Goal: Information Seeking & Learning: Learn about a topic

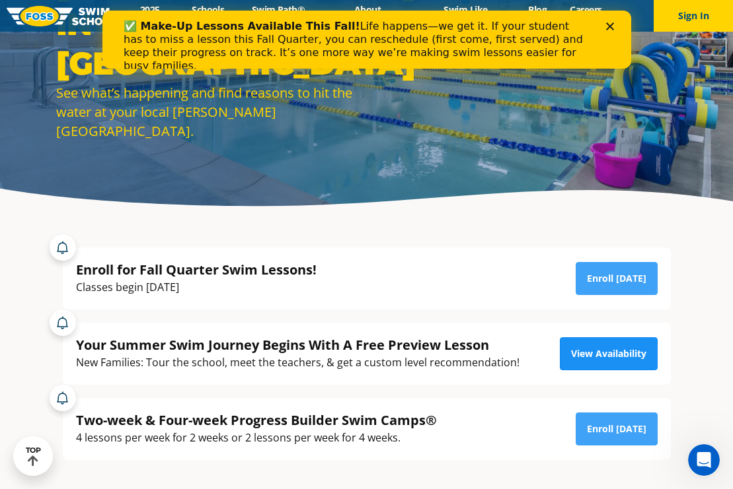
click at [578, 363] on link "View Availability" at bounding box center [608, 354] width 98 height 33
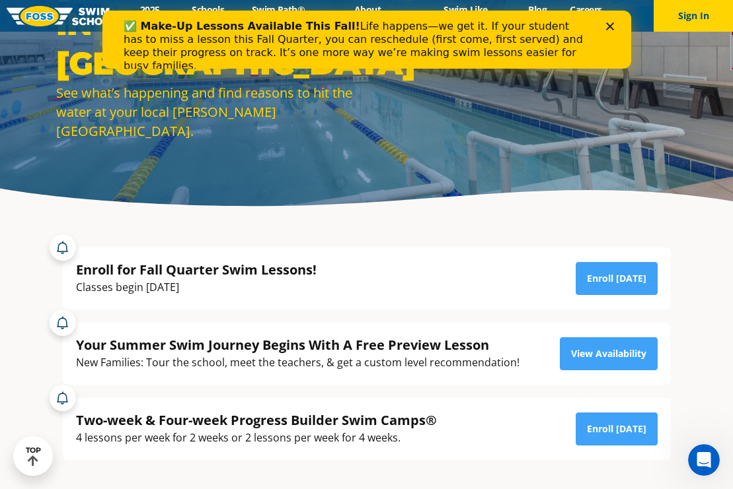
click at [611, 27] on icon "Close" at bounding box center [609, 26] width 8 height 8
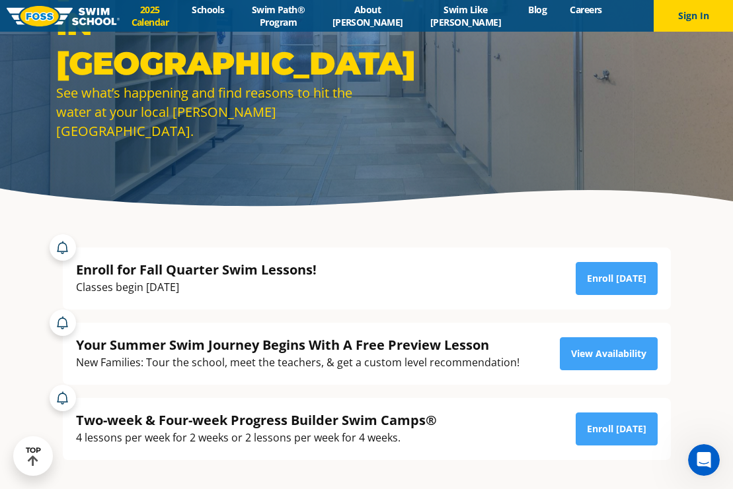
click at [161, 20] on link "2025 Calendar" at bounding box center [150, 15] width 61 height 25
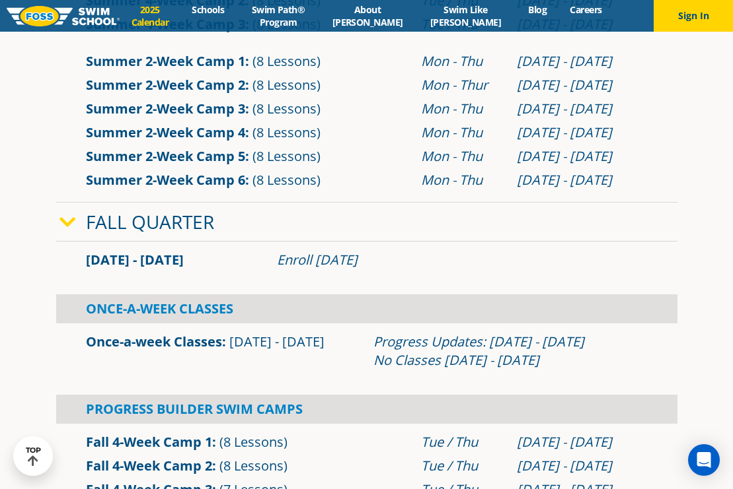
scroll to position [689, 0]
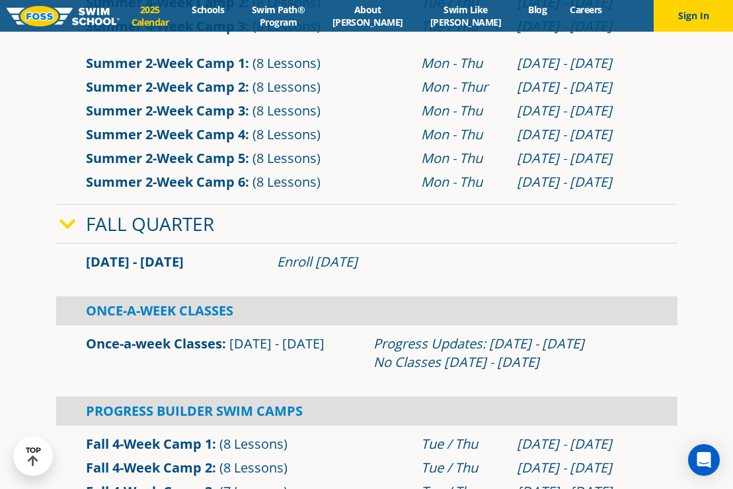
click at [165, 345] on link "Once-a-week Classes" at bounding box center [154, 344] width 136 height 18
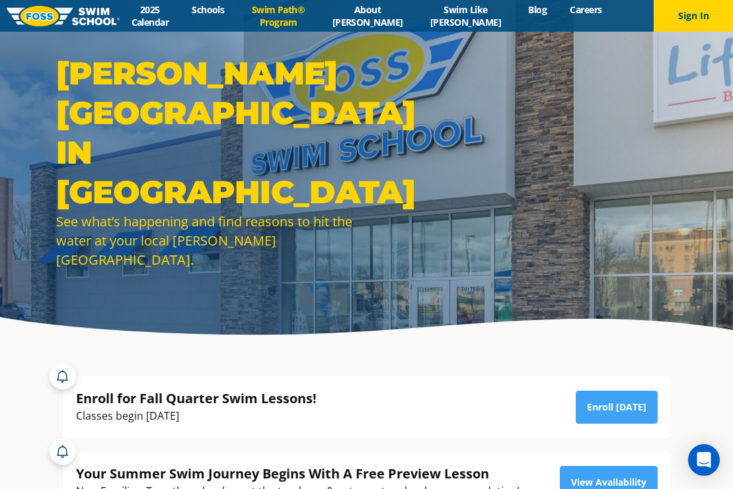
click at [310, 15] on link "Swim Path® Program" at bounding box center [278, 15] width 85 height 25
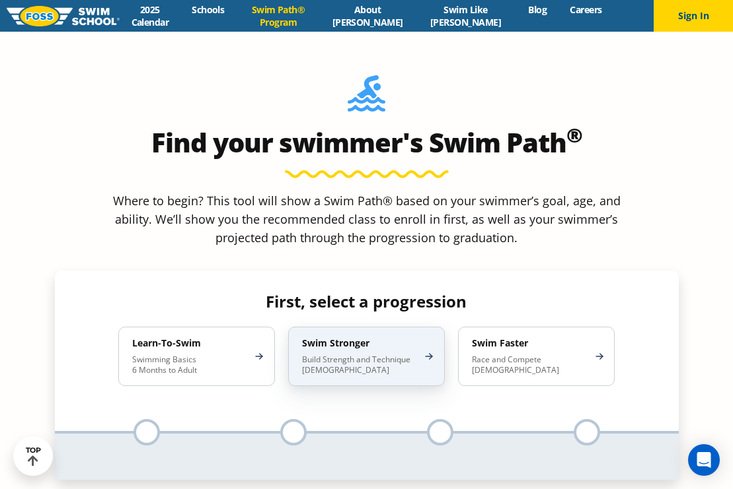
scroll to position [1162, 0]
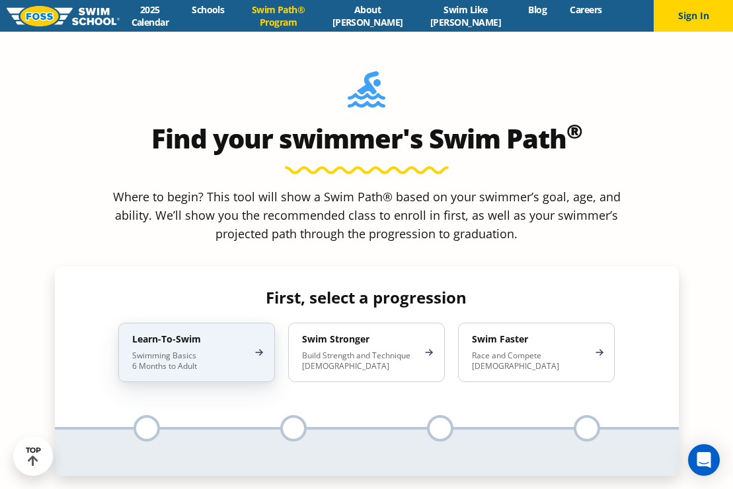
click at [260, 323] on div "Learn-To-Swim Swimming Basics 6 Months to Adult" at bounding box center [196, 352] width 157 height 59
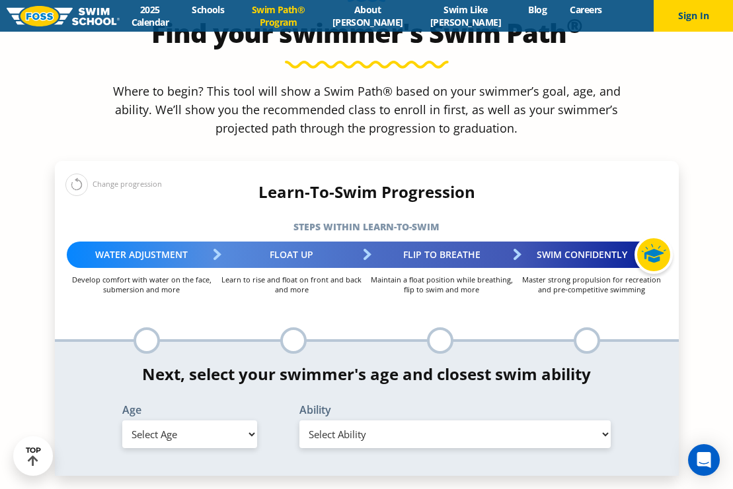
scroll to position [1276, 0]
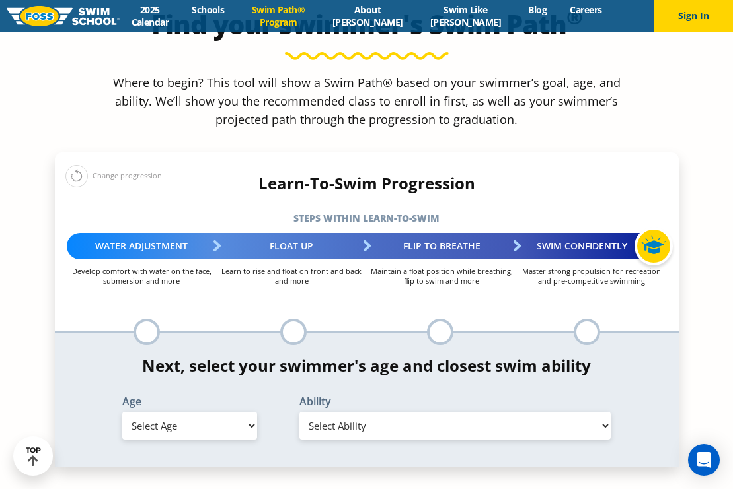
select select "4-years"
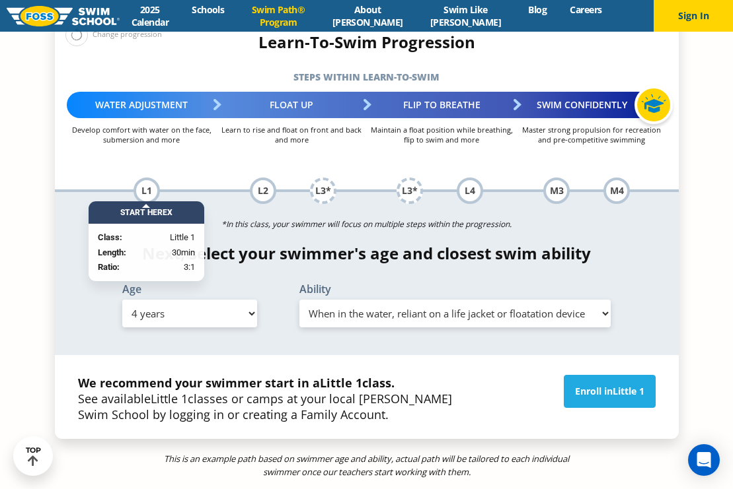
scroll to position [1418, 0]
select select "4-years-uncomfortable-putting-face-in-the-water-andor-getting-water-on-ears-whi…"
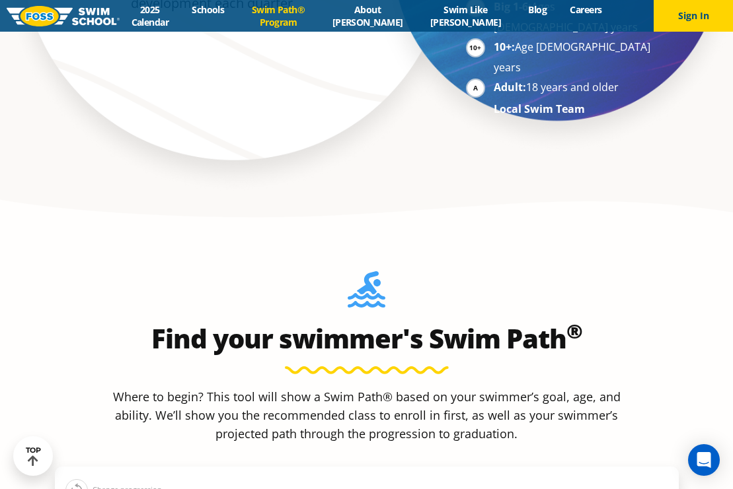
scroll to position [912, 0]
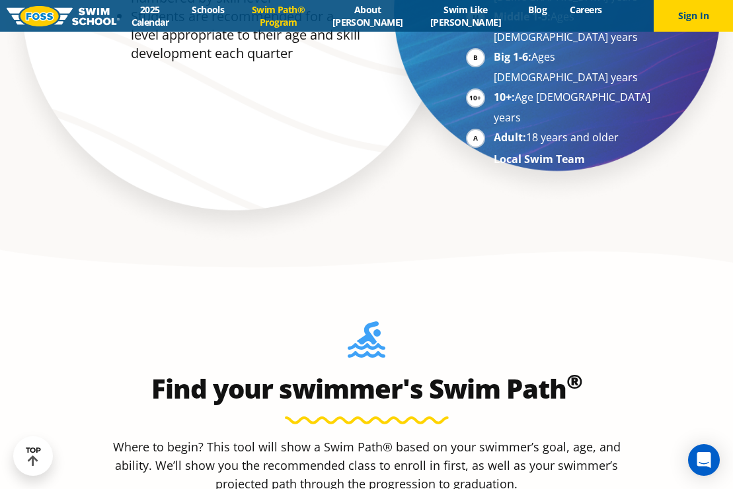
click at [394, 2] on div "Menu 2025 Calendar Schools Swim Path® Program About FOSS Swim Like Regan Blog C…" at bounding box center [366, 16] width 733 height 32
click at [394, 18] on link "About [PERSON_NAME]" at bounding box center [367, 15] width 94 height 25
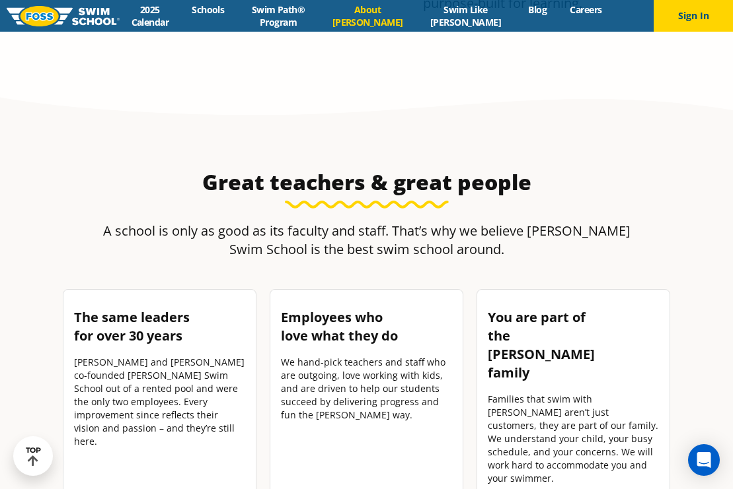
scroll to position [1834, 0]
